Goal: Information Seeking & Learning: Check status

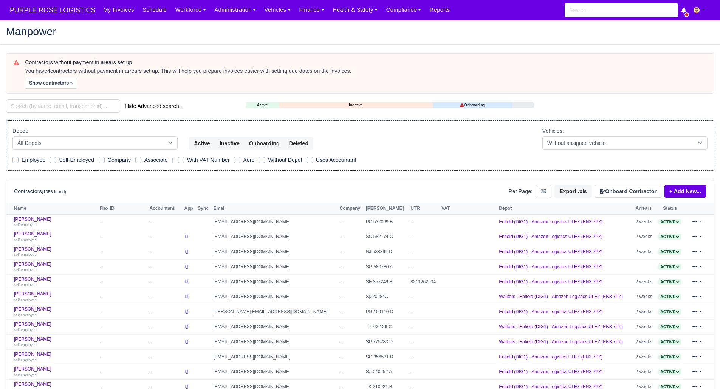
select select "25"
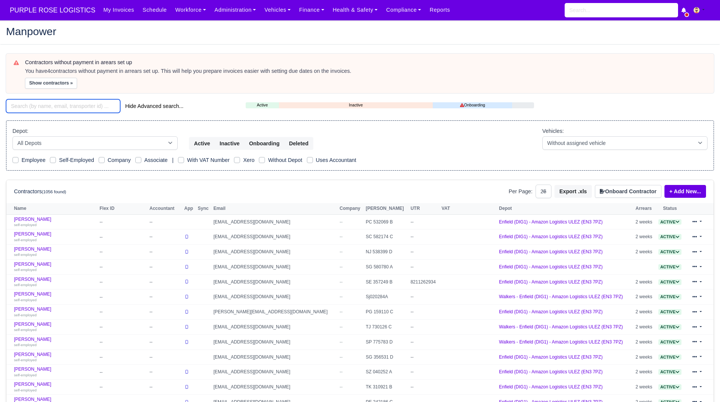
click at [82, 103] on input "search" at bounding box center [63, 106] width 114 height 14
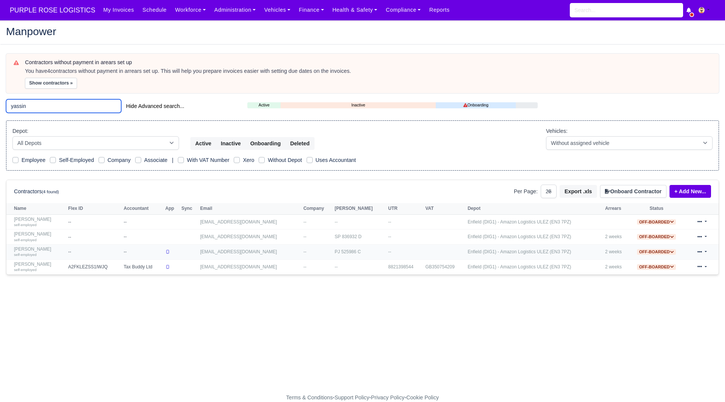
type input "yassin"
click at [43, 249] on link "Yassin Hassan Ali self-employed" at bounding box center [39, 252] width 51 height 11
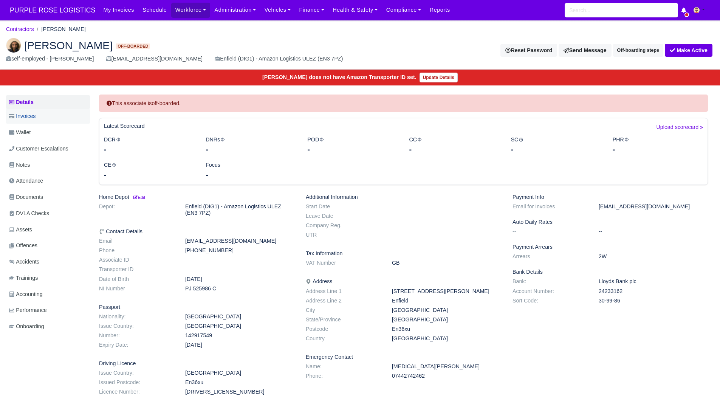
click at [34, 117] on span "Invoices" at bounding box center [22, 116] width 26 height 9
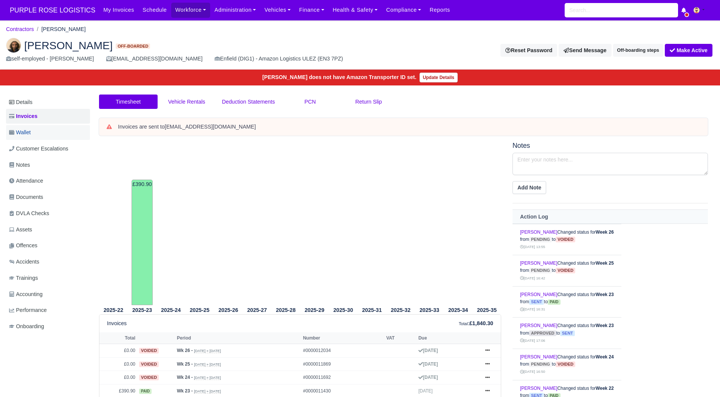
click at [54, 136] on link "Wallet" at bounding box center [48, 132] width 84 height 15
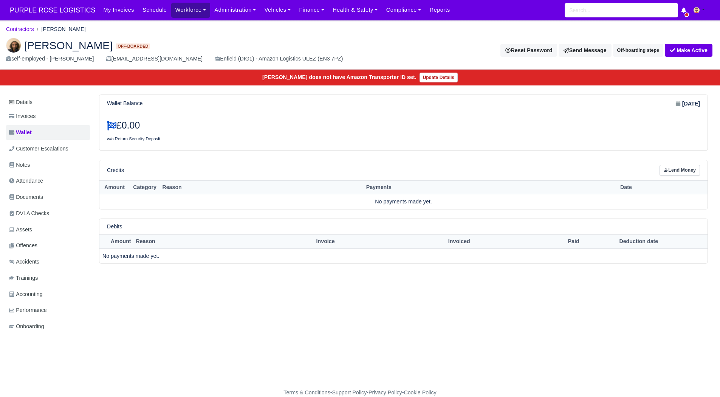
click at [186, 3] on link "Workforce" at bounding box center [190, 10] width 39 height 15
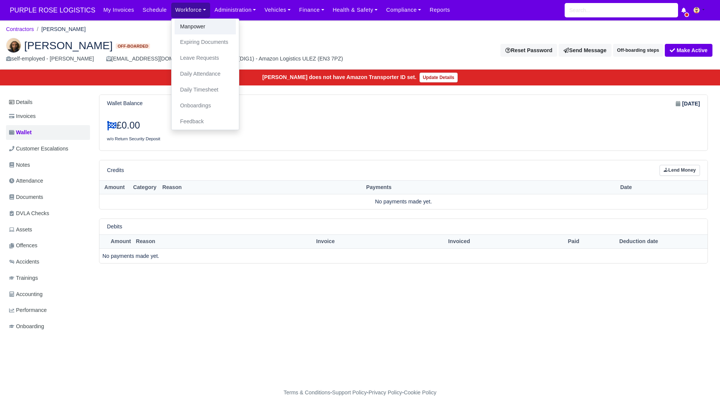
click at [187, 23] on link "Manpower" at bounding box center [205, 27] width 61 height 16
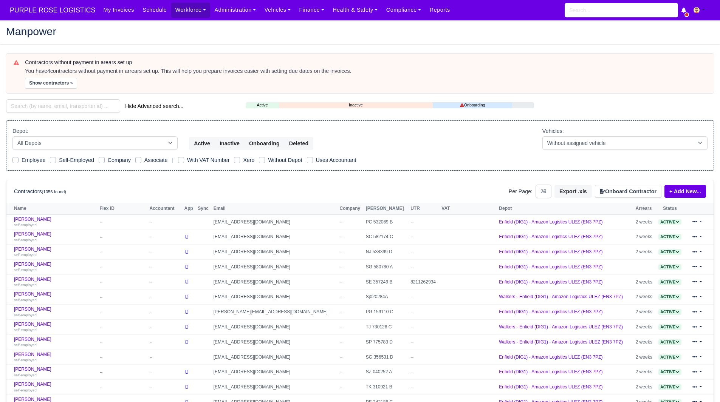
select select "25"
click at [76, 102] on input "search" at bounding box center [63, 106] width 114 height 14
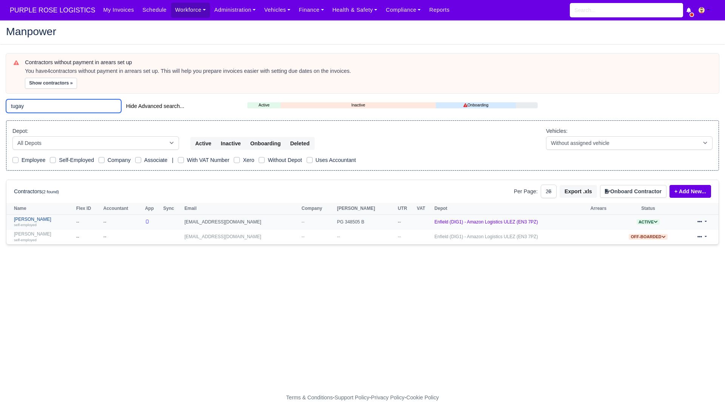
type input "tugay"
click at [28, 220] on link "Tugay Yildiz self-employed" at bounding box center [43, 222] width 59 height 11
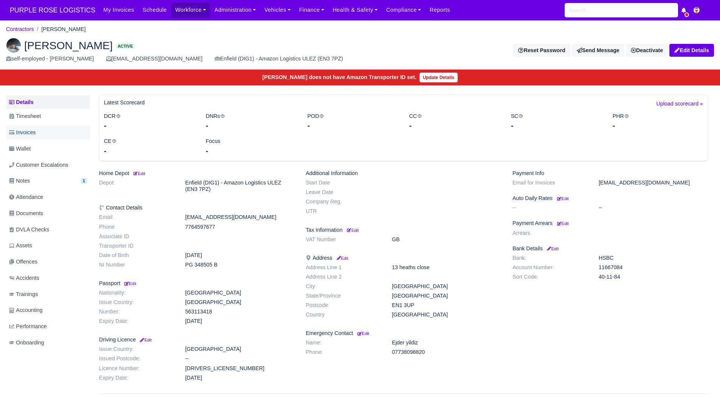
click at [45, 133] on link "Invoices" at bounding box center [48, 132] width 84 height 15
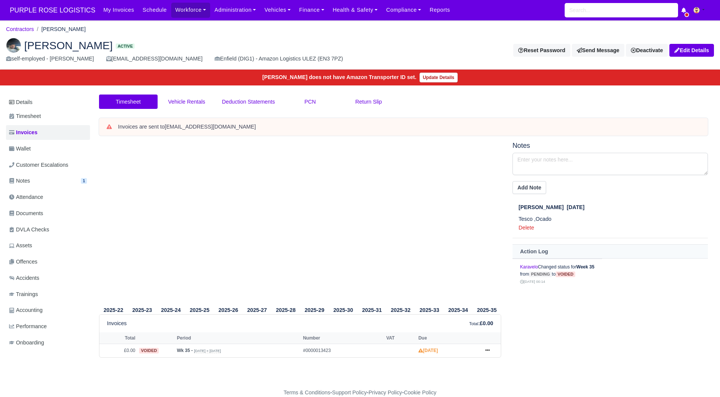
scroll to position [6, 0]
click at [482, 346] on li "Show Invoice Print" at bounding box center [487, 350] width 11 height 9
click at [488, 349] on icon at bounding box center [487, 350] width 5 height 2
click at [473, 358] on link "Show Invoice" at bounding box center [458, 364] width 67 height 16
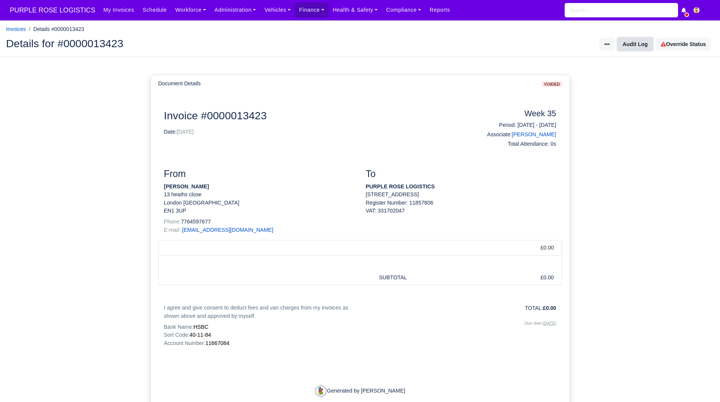
click at [634, 45] on button "Audit Log" at bounding box center [634, 44] width 35 height 13
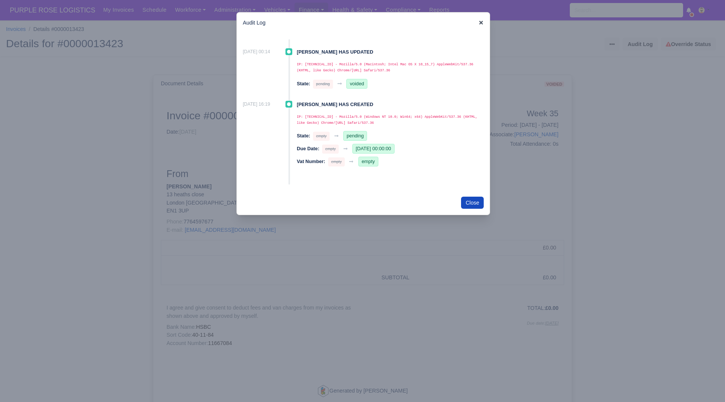
click at [480, 22] on icon at bounding box center [481, 23] width 4 height 4
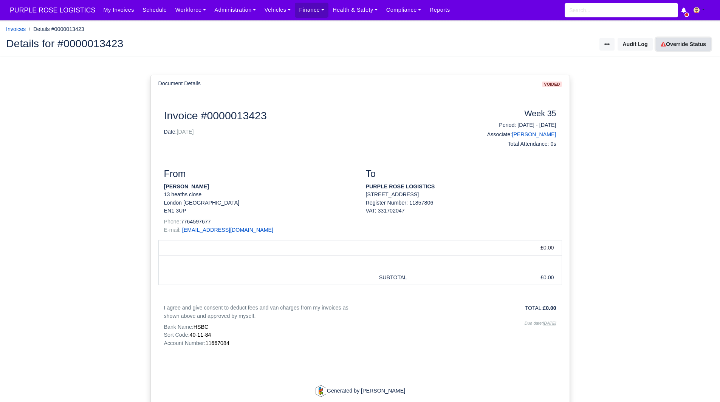
click at [691, 43] on link "Override Status" at bounding box center [682, 44] width 55 height 13
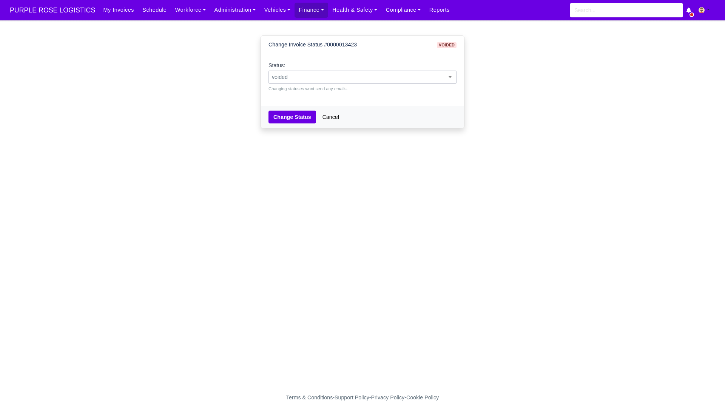
click at [392, 74] on span "voided" at bounding box center [362, 77] width 187 height 9
drag, startPoint x: 340, startPoint y: 127, endPoint x: 347, endPoint y: 113, distance: 15.5
select select "pending"
click at [284, 120] on button "Change Status" at bounding box center [293, 117] width 48 height 13
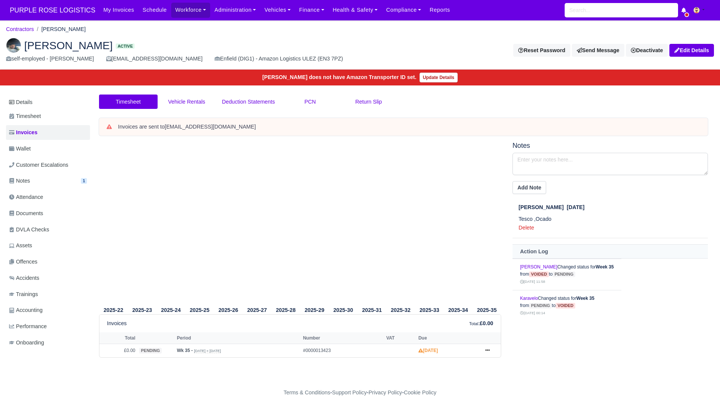
scroll to position [2, 0]
click at [32, 34] on div "Tugay Yildiz Active self-employed - Tugay Yildiz tugay-yildiz11@hotmail.com Enf…" at bounding box center [359, 51] width 719 height 38
click at [27, 26] on link "Contractors" at bounding box center [20, 29] width 28 height 6
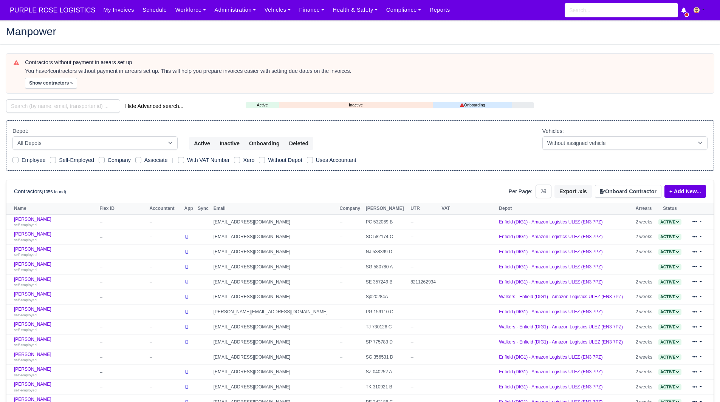
select select "25"
click at [55, 106] on input "search" at bounding box center [63, 106] width 114 height 14
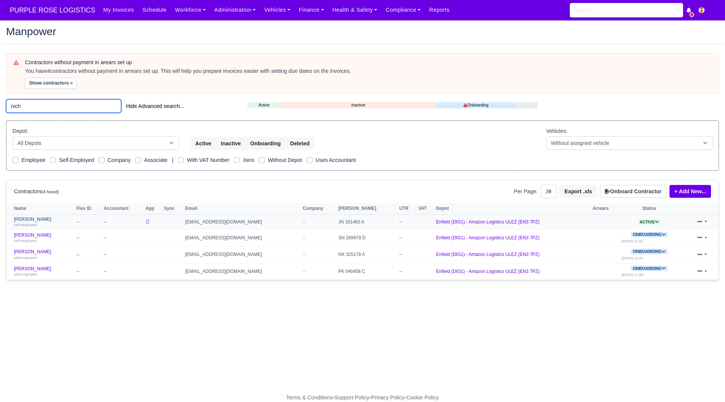
type input "nich"
click at [48, 221] on link "Nicholas Polycarpou self-employed" at bounding box center [43, 222] width 59 height 11
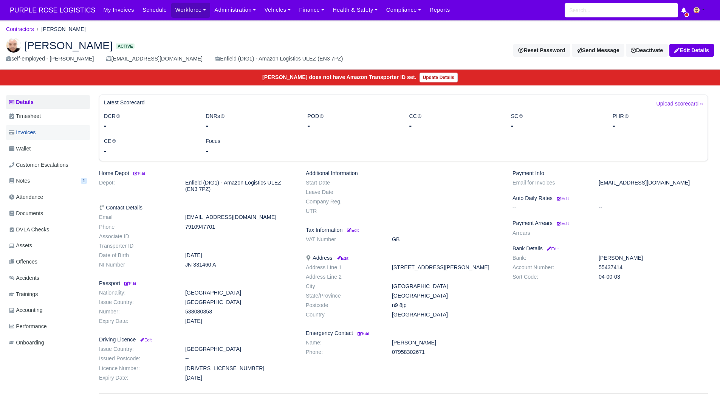
click at [50, 128] on link "Invoices" at bounding box center [48, 132] width 84 height 15
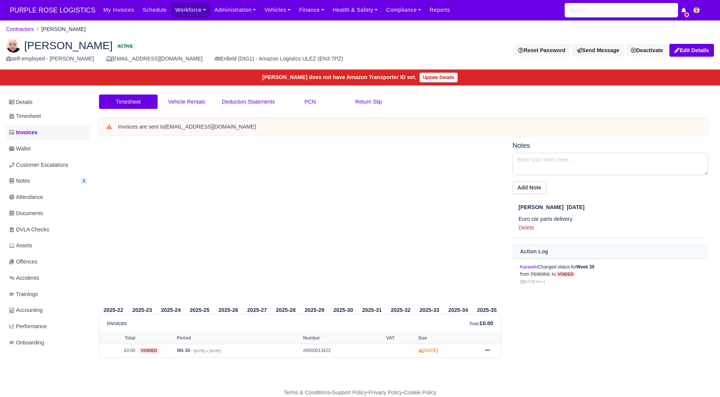
click at [40, 133] on link "Invoices" at bounding box center [48, 132] width 84 height 15
click at [303, 9] on link "Finance" at bounding box center [312, 10] width 34 height 15
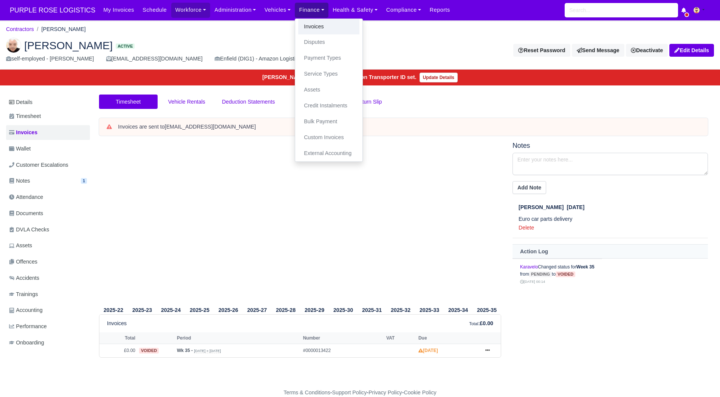
click at [303, 22] on link "Invoices" at bounding box center [328, 27] width 61 height 16
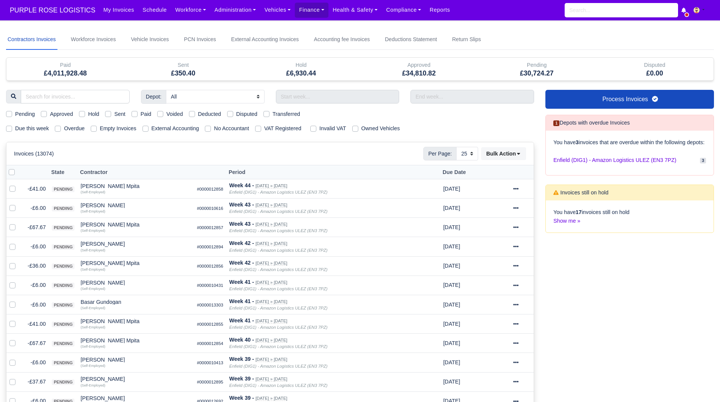
select select "25"
click at [317, 99] on input "text" at bounding box center [338, 97] width 124 height 14
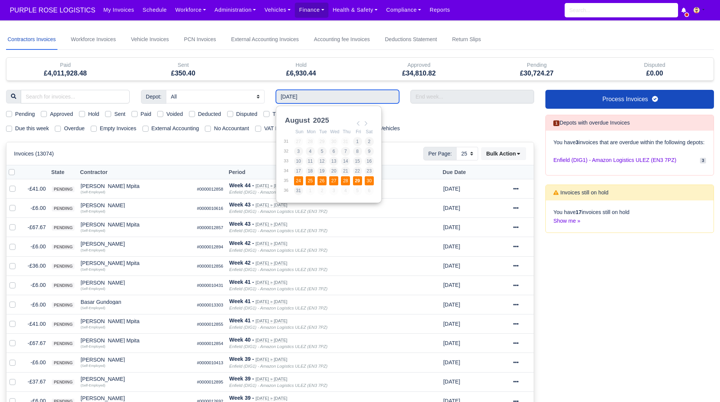
type input "24/08/2025 - 30/08/2025"
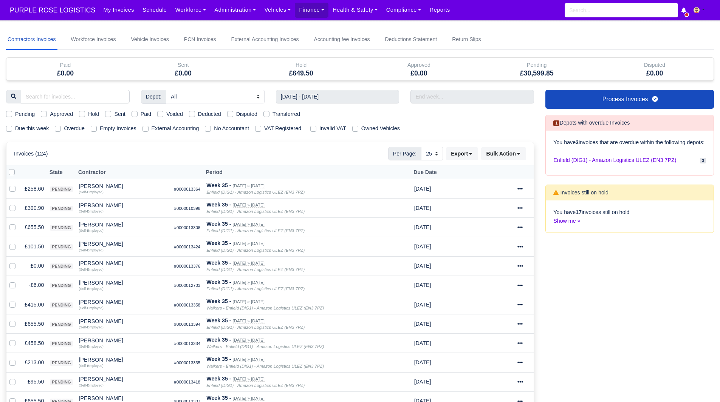
click at [166, 115] on label "Voided" at bounding box center [174, 114] width 17 height 9
click at [161, 115] on input "Voided" at bounding box center [160, 113] width 6 height 6
checkbox input "true"
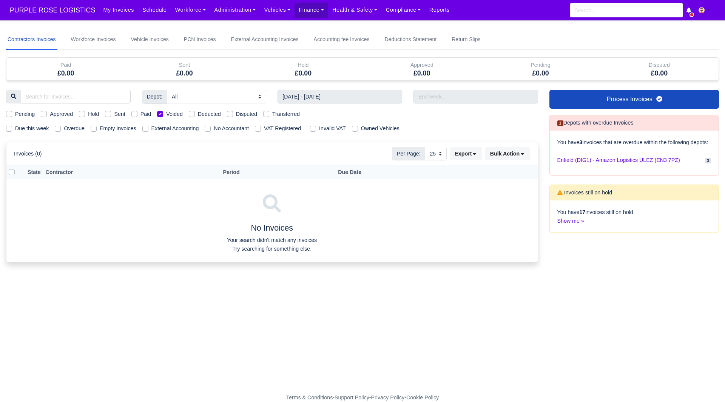
click at [158, 108] on div "Depot: All Enfield (DIG1) - Amazon Logistics ULEZ (EN3 7PZ) Harlow (DHW1) - Ama…" at bounding box center [272, 181] width 544 height 182
click at [166, 112] on label "Voided" at bounding box center [174, 114] width 17 height 9
click at [159, 112] on input "Voided" at bounding box center [160, 113] width 6 height 6
checkbox input "false"
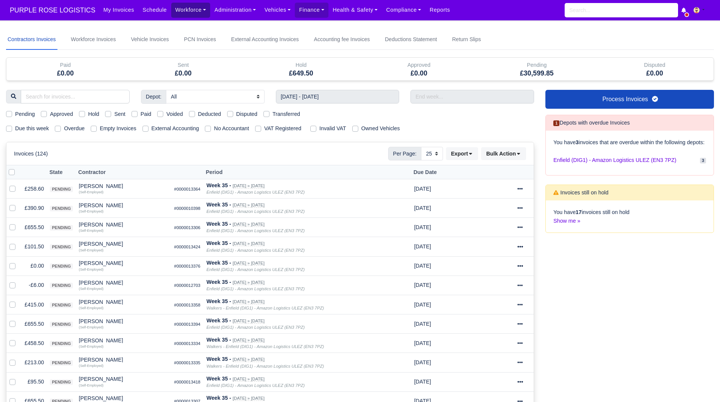
click at [184, 9] on link "Workforce" at bounding box center [190, 10] width 39 height 15
click at [188, 26] on link "Manpower" at bounding box center [205, 27] width 61 height 16
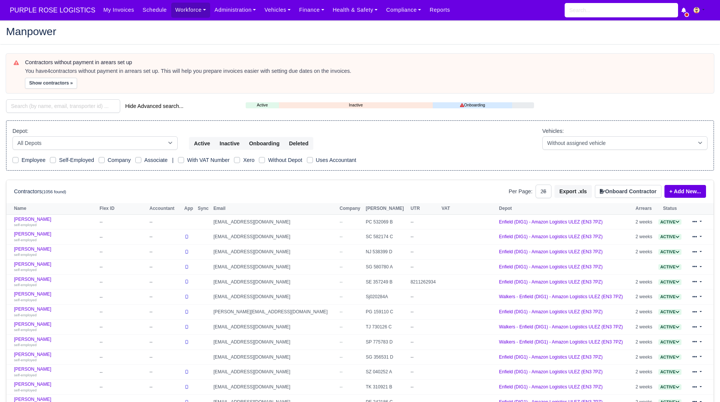
select select "25"
click at [46, 105] on input "search" at bounding box center [63, 106] width 114 height 14
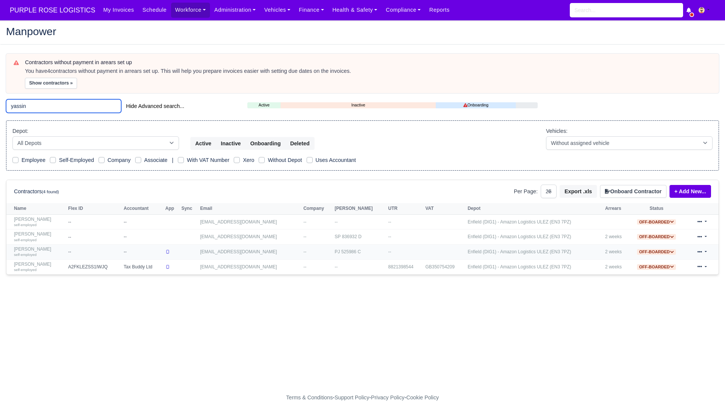
type input "yassin"
click at [44, 247] on link "Yassin Hassan Ali self-employed" at bounding box center [39, 252] width 51 height 11
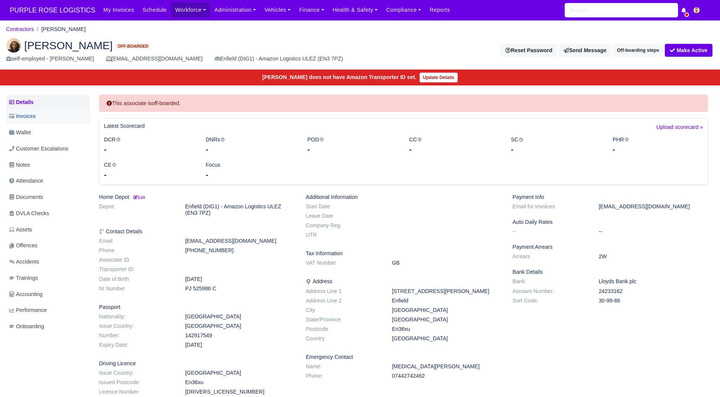
click at [27, 122] on link "Invoices" at bounding box center [48, 116] width 84 height 15
